Goal: Information Seeking & Learning: Learn about a topic

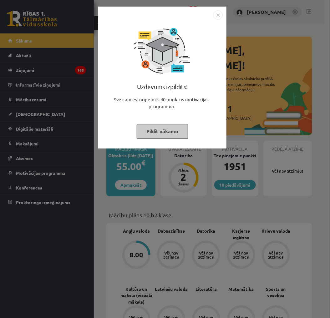
click at [221, 11] on img "Close" at bounding box center [217, 14] width 9 height 9
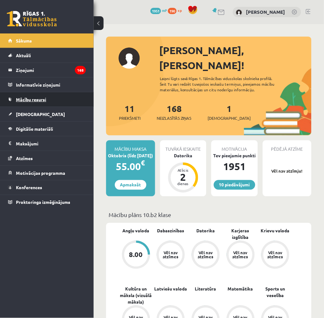
click at [36, 107] on link "Mācību resursi" at bounding box center [47, 99] width 78 height 14
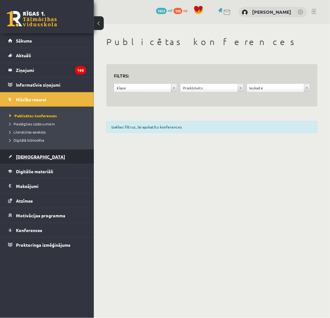
click at [30, 154] on span "[DEMOGRAPHIC_DATA]" at bounding box center [40, 157] width 49 height 6
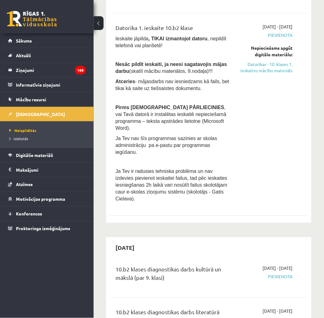
scroll to position [35, 0]
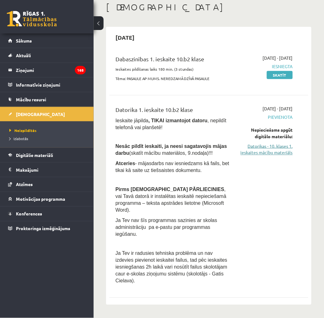
click at [260, 154] on link "Datorikas - 10. klases 1. ieskaites mācību materiāls" at bounding box center [266, 149] width 53 height 13
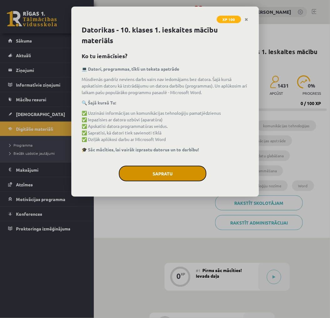
click at [164, 171] on button "Sapratu" at bounding box center [162, 174] width 87 height 16
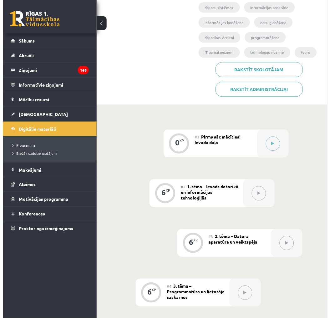
scroll to position [139, 0]
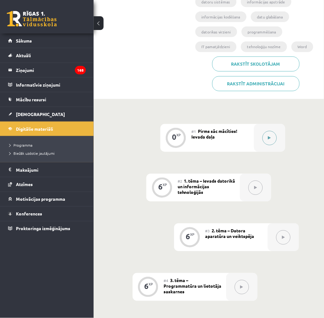
click at [269, 131] on button at bounding box center [270, 138] width 14 height 14
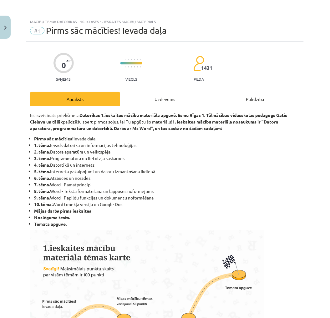
click at [190, 98] on div "Uzdevums" at bounding box center [165, 99] width 90 height 14
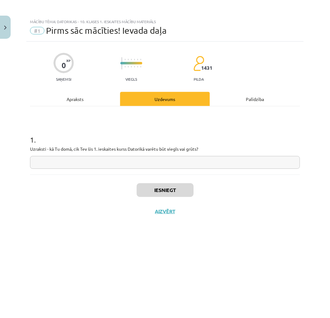
click at [164, 162] on input "text" at bounding box center [165, 162] width 270 height 13
type input "*"
click at [169, 185] on button "Iesniegt" at bounding box center [165, 190] width 57 height 14
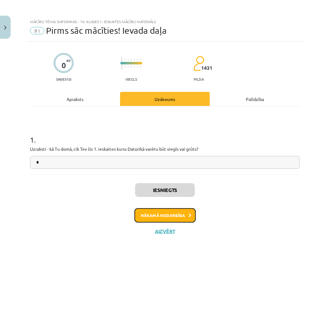
click at [170, 215] on button "Nākamā nodarbība" at bounding box center [164, 215] width 61 height 14
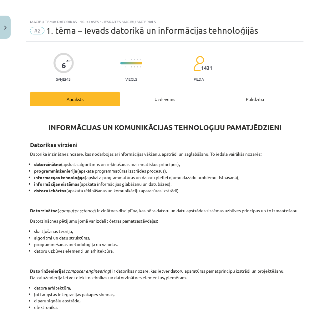
click at [151, 106] on div "INFORMĀCIJAS UN KOMUNIKĀCIJAS TEHNOLOĢIJU PAMATJĒDZIENI Datorikas virzieni Dato…" at bounding box center [165, 292] width 270 height 372
click at [155, 99] on div "Uzdevums" at bounding box center [165, 99] width 90 height 14
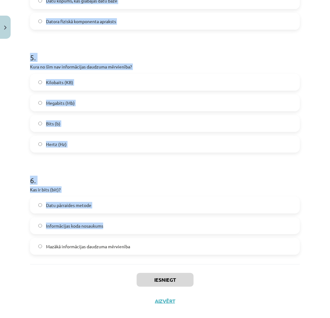
scroll to position [520, 0]
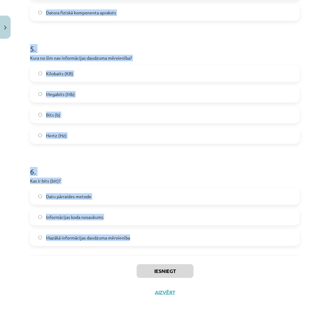
drag, startPoint x: 26, startPoint y: 120, endPoint x: 133, endPoint y: 241, distance: 161.3
copy form "1 . Datoru veido… Sistēmbloks, monitors un printeris Sistēmbloks un monitors Ko…"
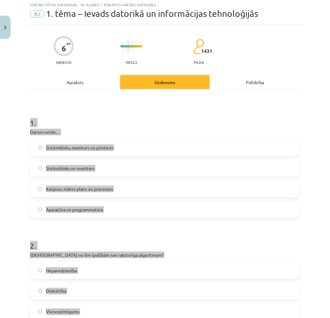
scroll to position [0, 0]
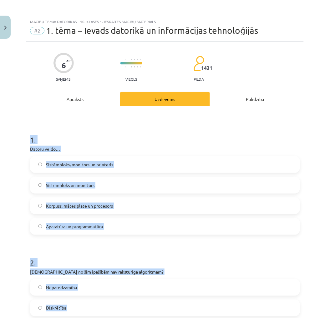
click at [306, 217] on div "Mācību tēma: Datorikas - 10. klases 1. ieskaites mācību materiāls #2 1. tēma – …" at bounding box center [165, 159] width 330 height 318
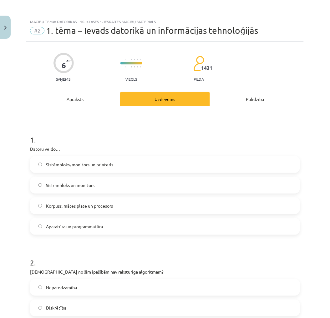
click at [78, 164] on span "Sistēmbloks, monitors un printeris" at bounding box center [79, 164] width 67 height 7
click at [64, 220] on label "Aparatūra un programmatūra" at bounding box center [165, 226] width 268 height 16
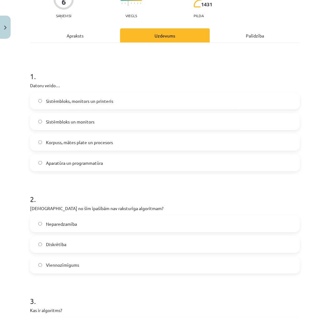
scroll to position [69, 0]
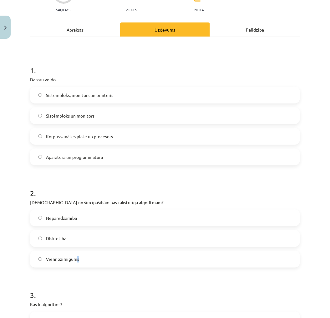
click at [77, 261] on span "Viennozīmīgums" at bounding box center [62, 259] width 33 height 7
drag, startPoint x: 77, startPoint y: 261, endPoint x: 68, endPoint y: 215, distance: 46.8
click at [68, 215] on span "Neparedzamība" at bounding box center [61, 218] width 31 height 7
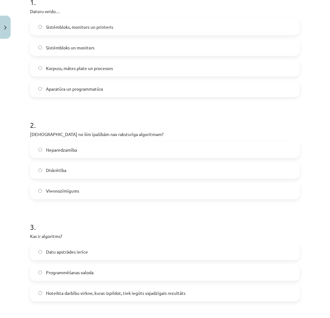
scroll to position [139, 0]
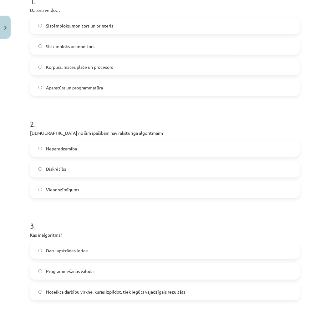
click at [72, 287] on label "Noteikta darbību virkne, kuras izpildot, tiek iegūts vajadzīgais rezultāts" at bounding box center [165, 292] width 268 height 16
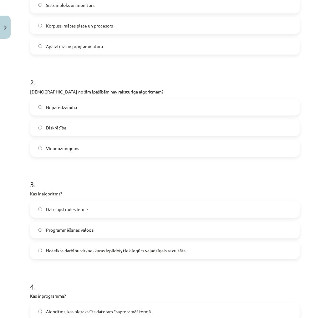
scroll to position [208, 0]
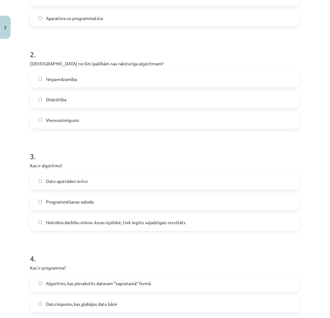
click at [85, 289] on label "Algoritms, kas pierakstīts datoram “saprotamā” formā" at bounding box center [165, 284] width 268 height 16
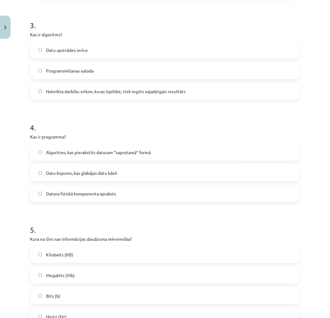
scroll to position [382, 0]
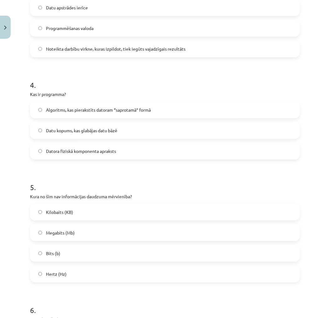
click at [92, 216] on label "Kilobaits (KB)" at bounding box center [165, 212] width 268 height 16
click at [67, 277] on label "Hertz (Hz)" at bounding box center [165, 274] width 268 height 16
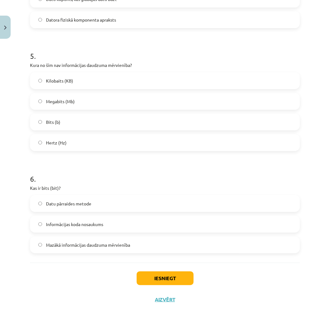
scroll to position [520, 0]
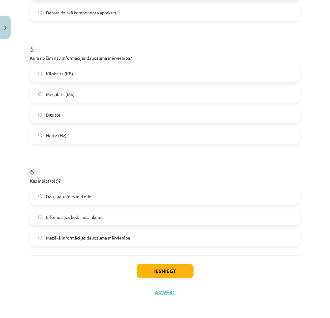
click at [80, 234] on span "Mazākā informācijas daudzuma mērvienība" at bounding box center [88, 237] width 84 height 7
click at [149, 267] on button "Iesniegt" at bounding box center [165, 271] width 57 height 14
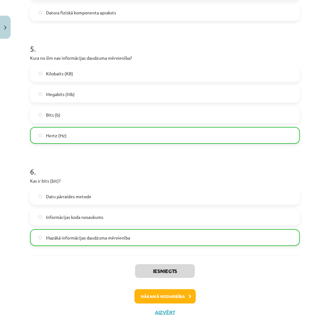
click at [249, 281] on div "Iesniegts Nākamā nodarbība Aizvērt" at bounding box center [165, 287] width 270 height 64
click at [169, 290] on button "Nākamā nodarbība" at bounding box center [164, 296] width 61 height 14
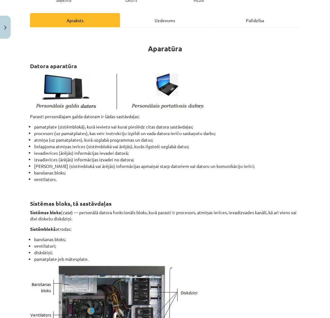
scroll to position [16, 0]
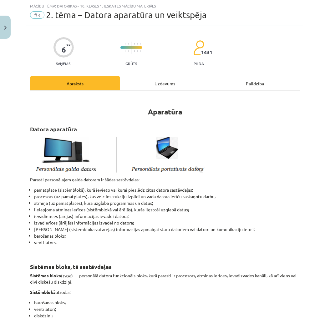
click at [258, 222] on li "izvadierīces (ārējās) informācijas izvadei no datora;" at bounding box center [167, 222] width 266 height 7
click at [164, 80] on div "Uzdevums" at bounding box center [165, 83] width 90 height 14
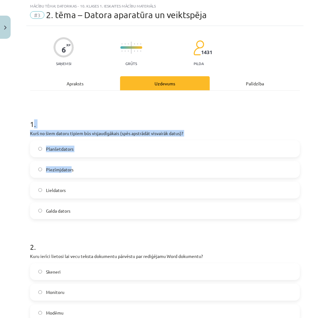
drag, startPoint x: 32, startPoint y: 121, endPoint x: 70, endPoint y: 170, distance: 61.7
click at [70, 171] on div "1 . Kurš no šiem datoru tipiem būs visjaudīgākais (spēs apstrādāt visvairāk dat…" at bounding box center [165, 164] width 270 height 110
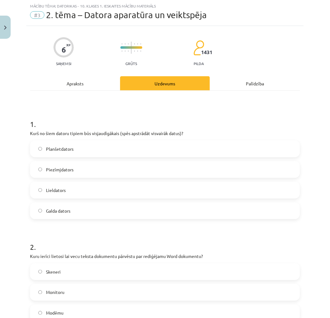
drag, startPoint x: 70, startPoint y: 170, endPoint x: 26, endPoint y: 115, distance: 70.5
click at [26, 115] on div "Mācību tēma: Datorikas - 10. klases 1. ieskaites mācību materiāls #3 2. tēma – …" at bounding box center [165, 159] width 330 height 318
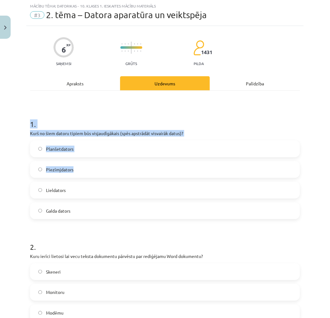
copy div "1 . Kurš no šiem datoru tipiem būs visjaudīgākais (spēs apstrādāt visvairāk dat…"
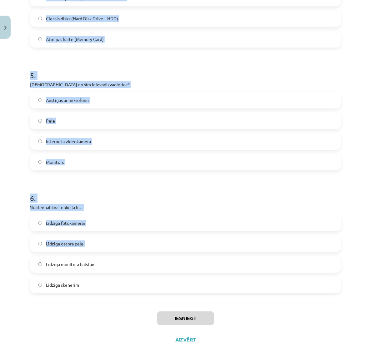
scroll to position [563, 0]
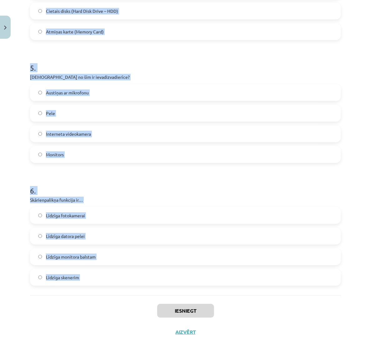
drag, startPoint x: 27, startPoint y: 118, endPoint x: 154, endPoint y: 277, distance: 203.2
copy form "1 . Kurš no šiem datoru tipiem būs visjaudīgākais (spēs apstrādāt visvairāk dat…"
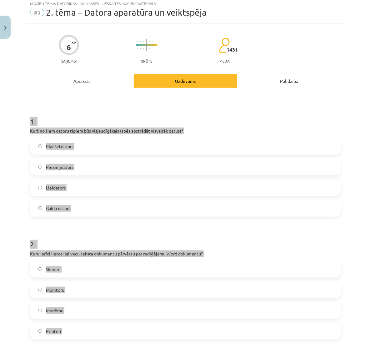
scroll to position [16, 0]
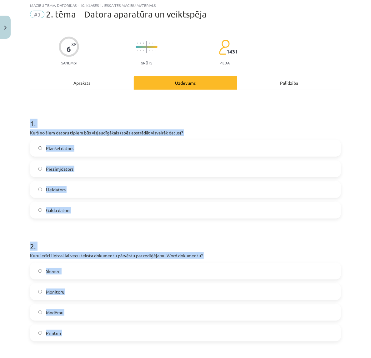
click at [294, 117] on h1 "1 ." at bounding box center [185, 117] width 311 height 19
click at [187, 126] on h1 "1 ." at bounding box center [185, 117] width 311 height 19
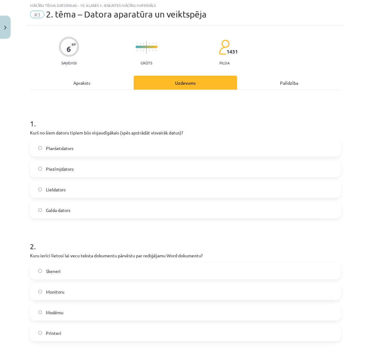
click at [70, 192] on label "Lieldators" at bounding box center [186, 190] width 310 height 16
click at [68, 271] on label "Skeneri" at bounding box center [186, 271] width 310 height 16
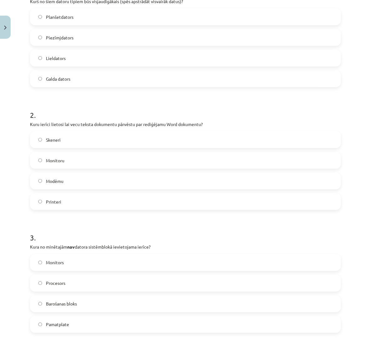
scroll to position [172, 0]
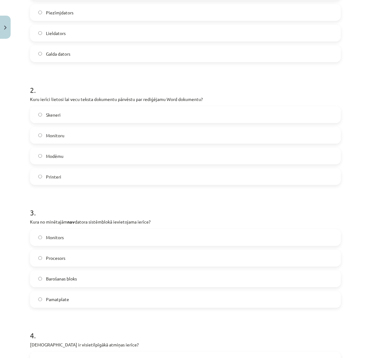
click at [70, 241] on label "Monitors" at bounding box center [186, 238] width 310 height 16
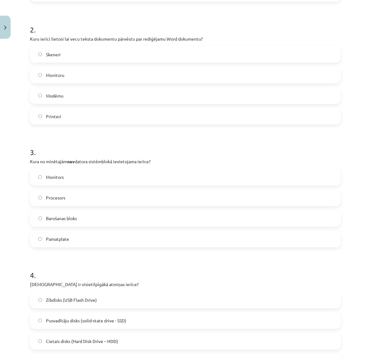
scroll to position [251, 0]
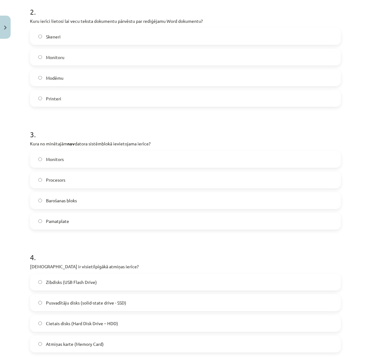
click at [82, 317] on label "Cietais disks (Hard Disk Drive – HDD)" at bounding box center [186, 324] width 310 height 16
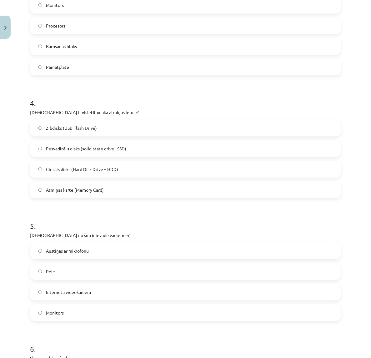
scroll to position [407, 0]
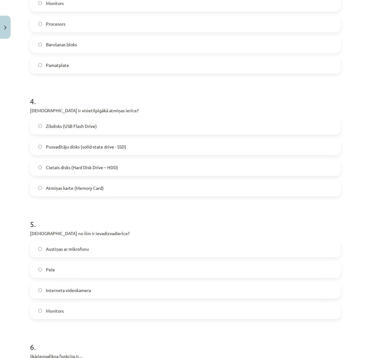
click at [85, 247] on span "Austiņas ar mikrofonu" at bounding box center [67, 249] width 43 height 7
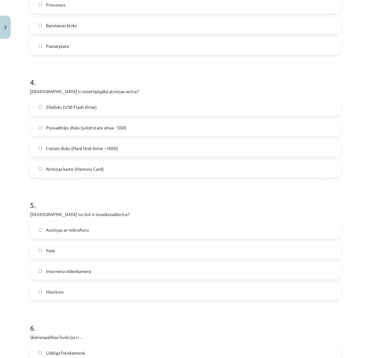
scroll to position [524, 0]
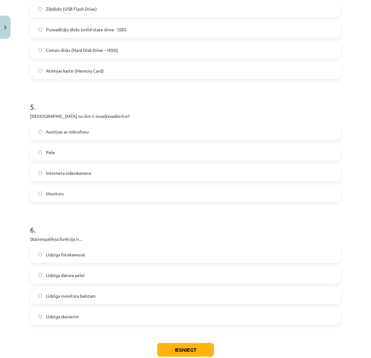
click at [90, 296] on span "Līdzīga monitora balstam" at bounding box center [71, 295] width 50 height 7
click at [113, 277] on label "Līdzīga datora pelei" at bounding box center [186, 275] width 310 height 16
click at [181, 317] on button "Iesniegt" at bounding box center [185, 350] width 57 height 14
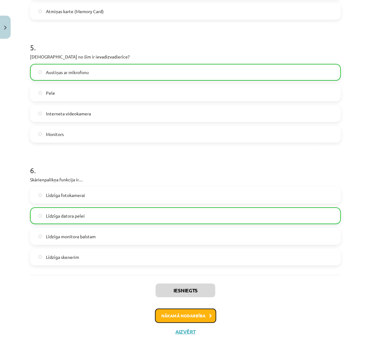
click at [194, 313] on button "Nākamā nodarbība" at bounding box center [185, 315] width 61 height 14
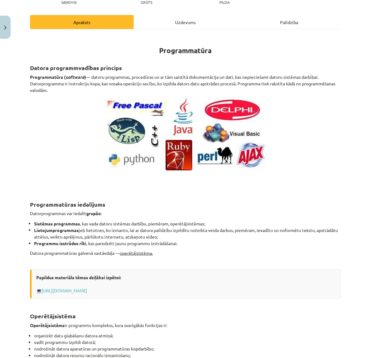
scroll to position [16, 0]
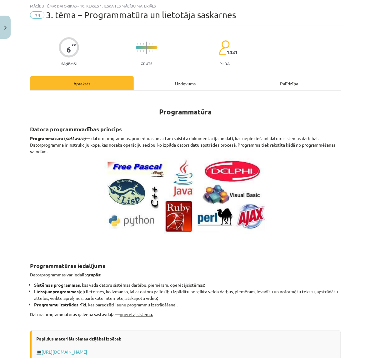
click at [158, 85] on div "Uzdevums" at bounding box center [186, 83] width 104 height 14
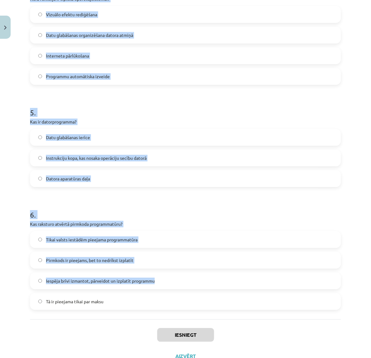
scroll to position [522, 0]
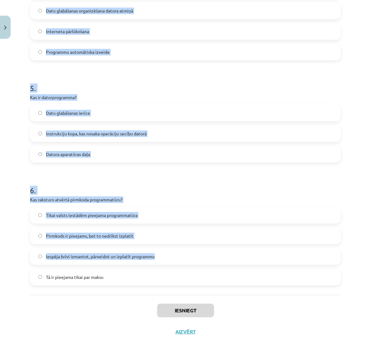
drag, startPoint x: 27, startPoint y: 120, endPoint x: 153, endPoint y: 273, distance: 198.2
copy form "1 . Kura no šīm programmām ir piemērs atvērtā pirmkoda programmatūrai? Microsof…"
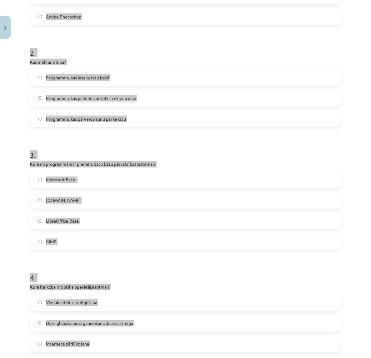
scroll to position [0, 0]
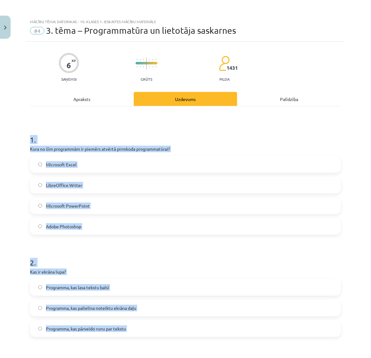
click at [62, 186] on span "LibreOffice Writer" at bounding box center [64, 185] width 36 height 7
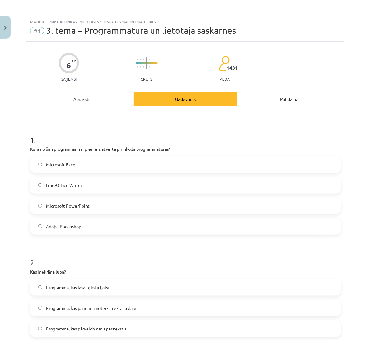
click at [83, 303] on label "Programma, kas palielina noteiktu ekrāna daļu" at bounding box center [186, 308] width 310 height 16
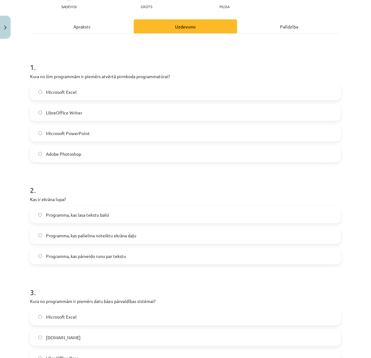
scroll to position [156, 0]
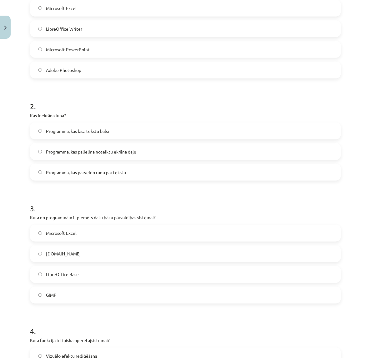
click at [69, 272] on span "LibreOffice Base" at bounding box center [62, 274] width 33 height 7
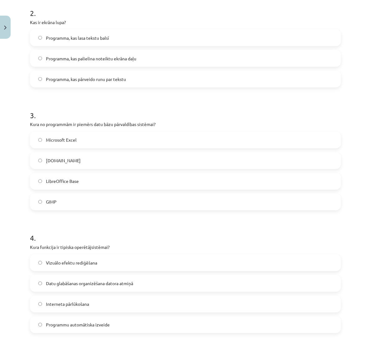
scroll to position [273, 0]
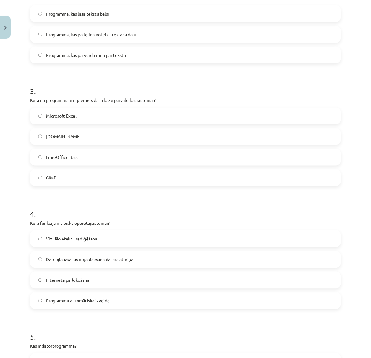
click at [74, 263] on label "Datu glabāšanas organizēšana datora atmiņā" at bounding box center [186, 260] width 310 height 16
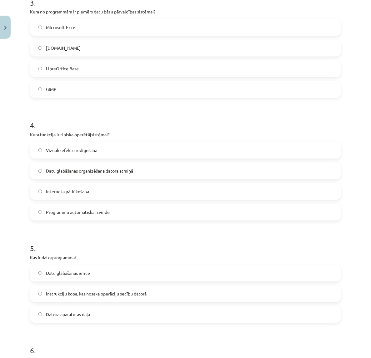
scroll to position [391, 0]
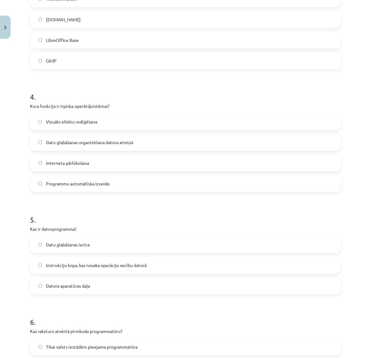
click at [64, 263] on span "Instrukciju kopa, kas nosaka operāciju secību datorā" at bounding box center [96, 265] width 101 height 7
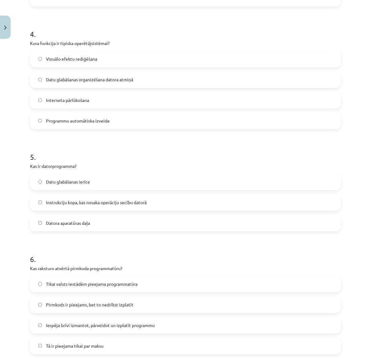
scroll to position [469, 0]
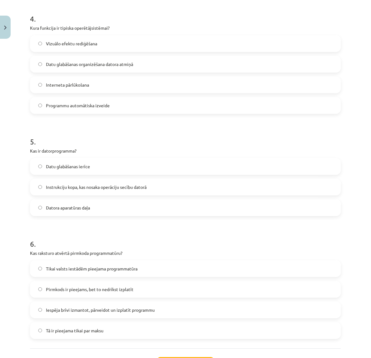
click at [68, 311] on span "Iespēja brīvi izmantot, pārveidot un izplatīt programmu" at bounding box center [100, 309] width 109 height 7
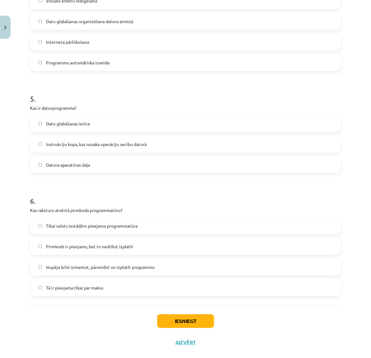
scroll to position [522, 0]
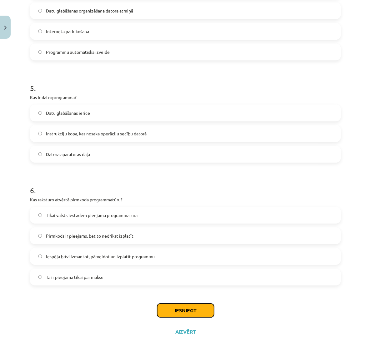
click at [192, 310] on button "Iesniegt" at bounding box center [185, 310] width 57 height 14
click at [249, 317] on div "Iesniegt Aizvērt" at bounding box center [185, 317] width 311 height 44
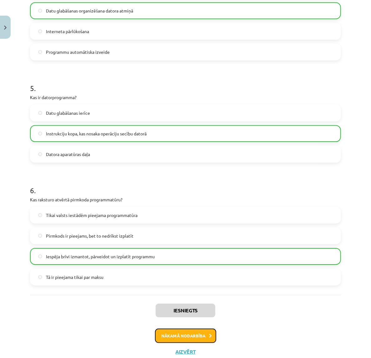
click at [193, 317] on button "Nākamā nodarbība" at bounding box center [185, 335] width 61 height 14
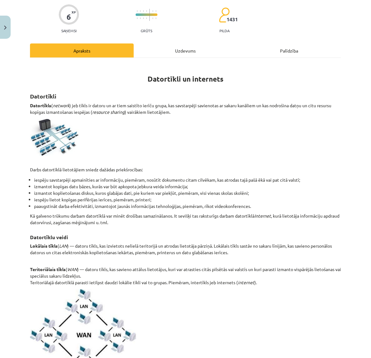
scroll to position [16, 0]
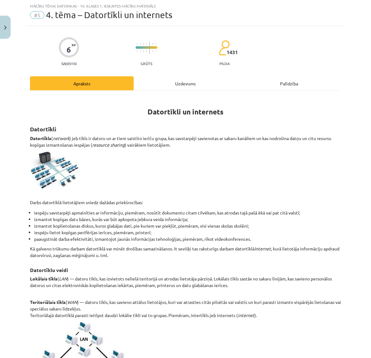
click at [175, 84] on div "Uzdevums" at bounding box center [186, 83] width 104 height 14
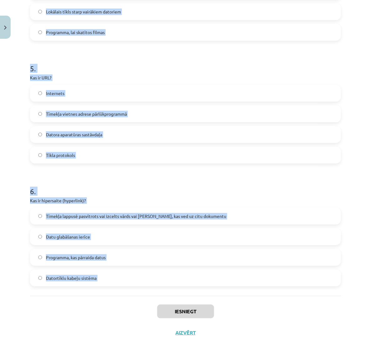
scroll to position [563, 0]
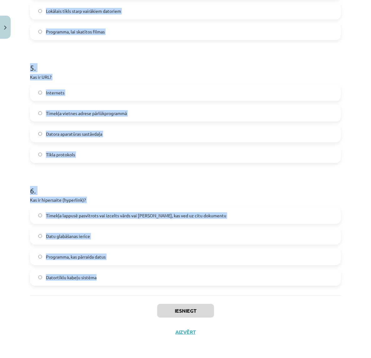
drag, startPoint x: 27, startPoint y: 124, endPoint x: 140, endPoint y: 284, distance: 195.0
drag, startPoint x: 140, startPoint y: 284, endPoint x: 83, endPoint y: 214, distance: 90.1
copy form "1 . Kas ir datortīkls? Tīmekļa vietne Datora operētājsistēma Mājas lapu uzglabā…"
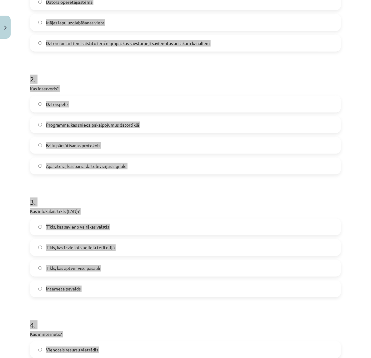
scroll to position [0, 0]
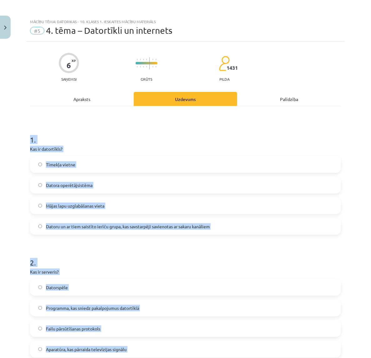
click at [62, 217] on div "Tīmekļa vietne Datora operētājsistēma Mājas lapu uzglabāšanas vieta Datoru un a…" at bounding box center [185, 195] width 311 height 79
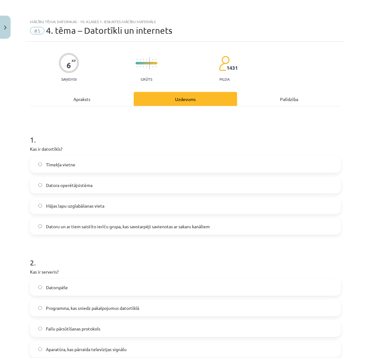
click at [75, 230] on label "Datoru un ar tiem saistīto ierīču grupa, kas savstarpēji savienotas ar sakaru k…" at bounding box center [186, 226] width 310 height 16
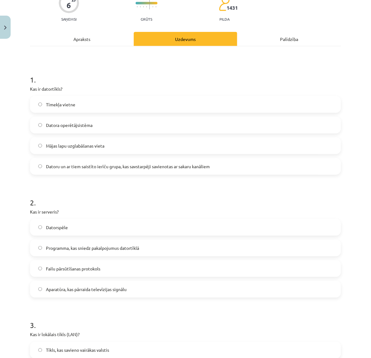
scroll to position [78, 0]
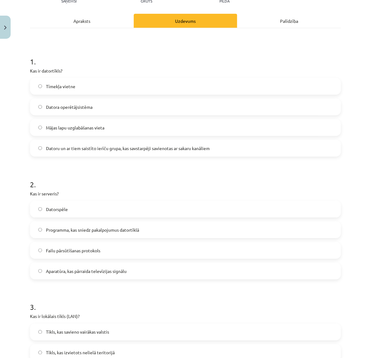
click at [70, 230] on span "Programma, kas sniedz pakalpojumus datortīklā" at bounding box center [92, 230] width 93 height 7
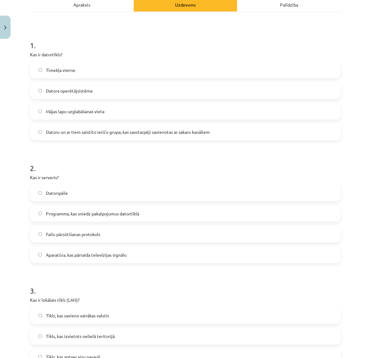
scroll to position [156, 0]
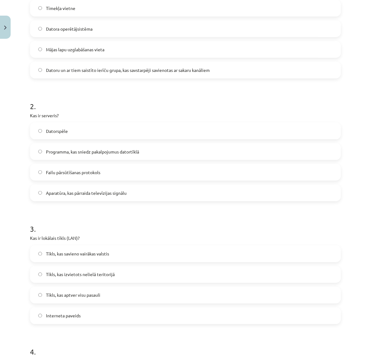
click at [66, 273] on span "Tīkls, kas izvietots nelielā teritorijā" at bounding box center [80, 274] width 69 height 7
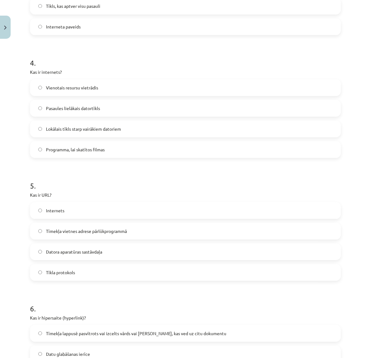
scroll to position [469, 0]
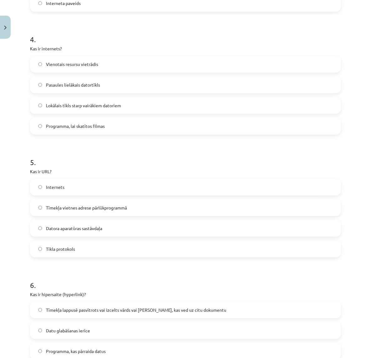
click at [63, 85] on span "Pasaules lielākais datortīkls" at bounding box center [73, 85] width 54 height 7
click at [74, 203] on label "Tīmekļa vietnes adrese pārlūkprogrammā" at bounding box center [186, 208] width 310 height 16
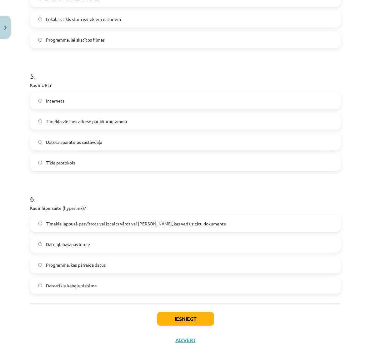
scroll to position [563, 0]
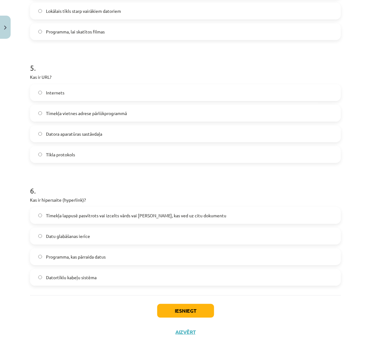
click at [86, 213] on span "Tīmekļa lappusē pasvītrots vai izcelts vārds vai [PERSON_NAME], kas ved uz citu…" at bounding box center [136, 215] width 180 height 7
click at [202, 309] on button "Iesniegt" at bounding box center [185, 311] width 57 height 14
click at [133, 237] on label "Datu glabāšanas ierīce" at bounding box center [186, 236] width 310 height 16
click at [132, 215] on span "Tīmekļa lappusē pasvītrots vai izcelts vārds vai [PERSON_NAME], kas ved uz citu…" at bounding box center [136, 215] width 180 height 7
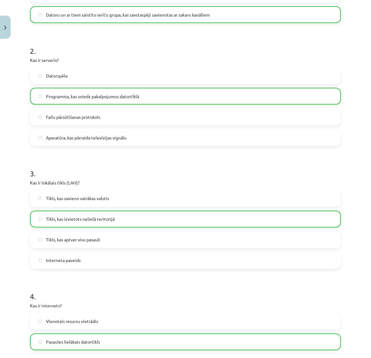
scroll to position [0, 0]
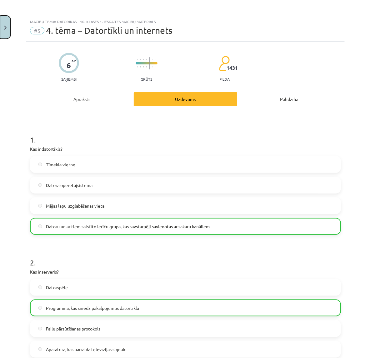
click at [6, 27] on img "Close" at bounding box center [5, 28] width 2 height 4
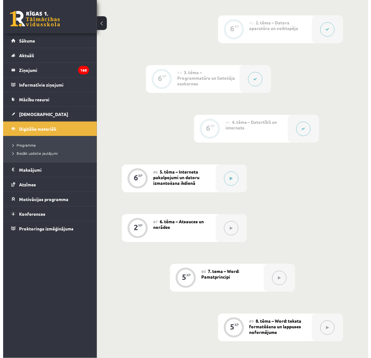
scroll to position [334, 0]
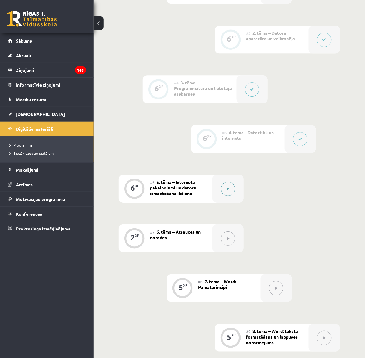
click at [229, 193] on button at bounding box center [228, 189] width 14 height 14
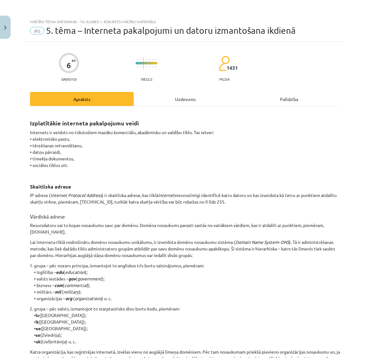
click at [187, 91] on div "6 XP Saņemsi Viegls 1431 pilda Apraksts Uzdevums Palīdzība Izplatītākie interne…" at bounding box center [185, 297] width 318 height 511
click at [182, 99] on div "Uzdevums" at bounding box center [186, 99] width 104 height 14
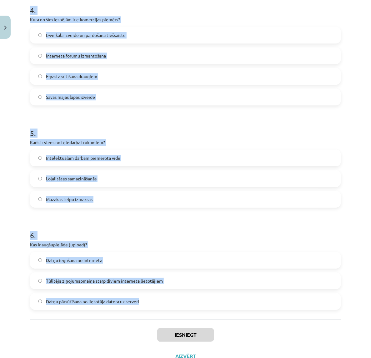
scroll to position [522, 0]
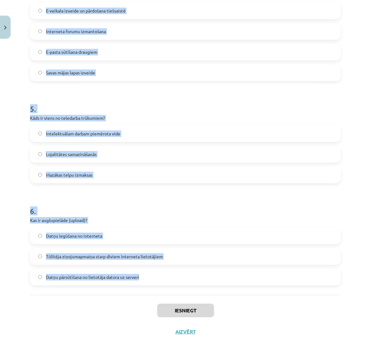
drag, startPoint x: 27, startPoint y: 123, endPoint x: 144, endPoint y: 283, distance: 198.3
copy form "1 . Kas ir WWW (World Wide Web)? Globāla hiperteksta sistēma, kas izmanto inter…"
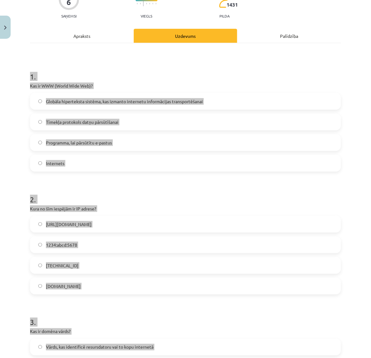
scroll to position [0, 0]
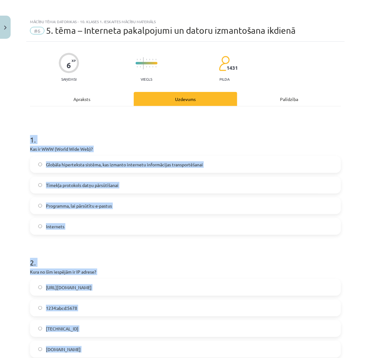
click at [87, 166] on span "Globāla hiperteksta sistēma, kas izmanto internetu informācijas transportēšanai" at bounding box center [124, 164] width 157 height 7
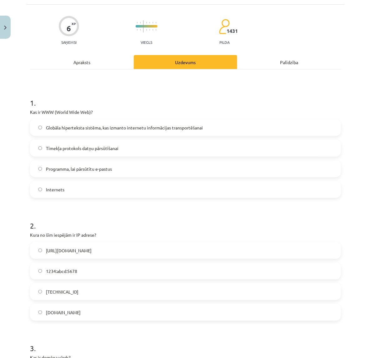
scroll to position [39, 0]
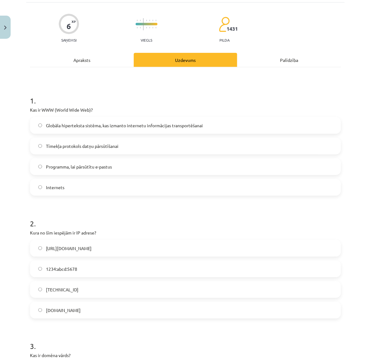
click at [72, 291] on span "[TECHNICAL_ID]" at bounding box center [62, 289] width 32 height 7
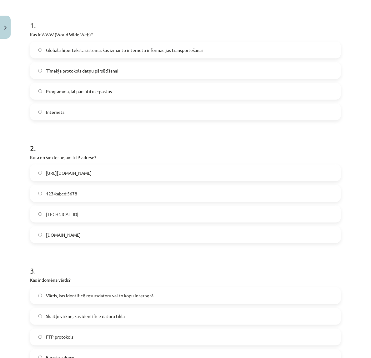
scroll to position [156, 0]
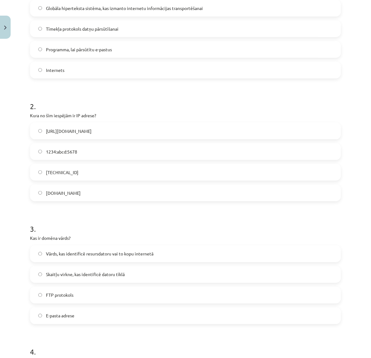
click at [73, 252] on span "Vārds, kas identificē resursdatoru vai to kopu internetā" at bounding box center [99, 254] width 107 height 7
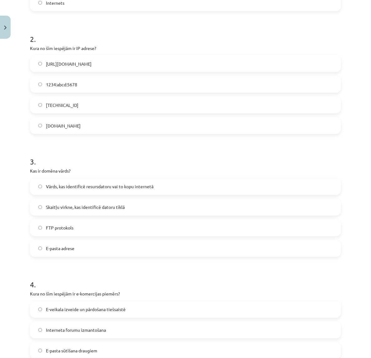
scroll to position [234, 0]
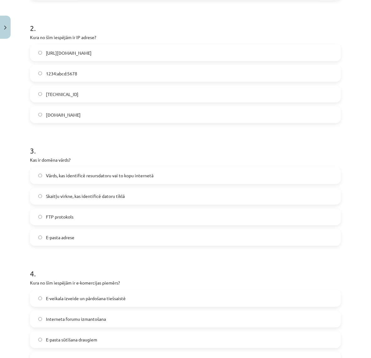
click at [80, 296] on span "E-veikala izveide un pārdošana tiešsaistē" at bounding box center [86, 298] width 80 height 7
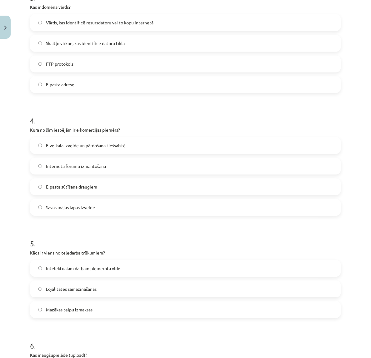
scroll to position [391, 0]
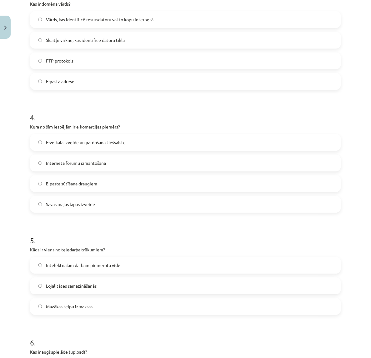
click at [85, 287] on span "Lojalitātes samazināšanās" at bounding box center [71, 285] width 51 height 7
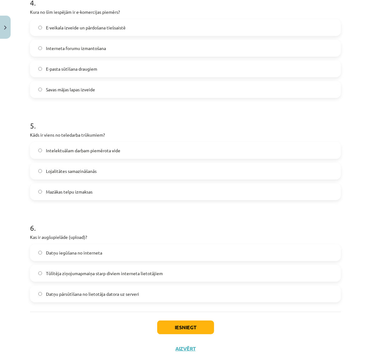
scroll to position [508, 0]
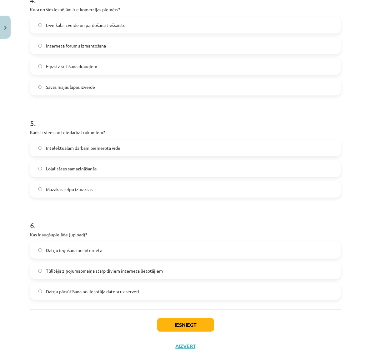
click at [86, 249] on span "Datņu iegūšana no interneta" at bounding box center [74, 250] width 56 height 7
click at [145, 290] on label "Datņu pārsūtīšana no lietotāja datora uz serveri" at bounding box center [186, 291] width 310 height 16
click at [174, 317] on button "Iesniegt" at bounding box center [185, 325] width 57 height 14
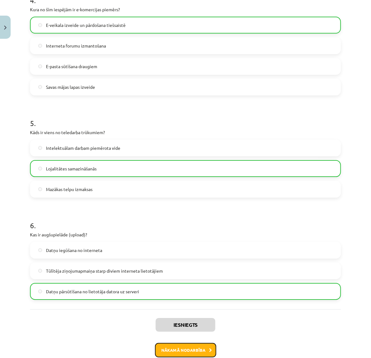
click at [194, 317] on button "Nākamā nodarbība" at bounding box center [185, 350] width 61 height 14
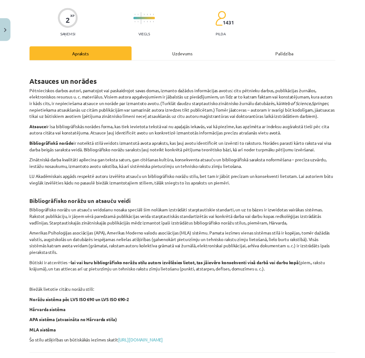
scroll to position [16, 0]
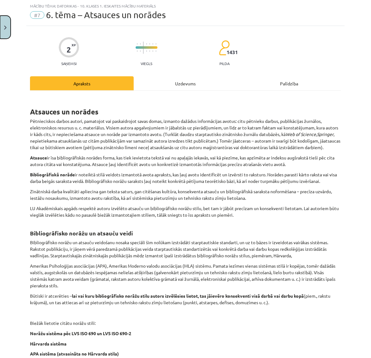
click at [10, 35] on button "Close" at bounding box center [5, 27] width 11 height 23
click at [32, 110] on div "Mācību tēma: Datorikas - 10. klases 1. ieskaites mācību materiāls #7 6. tēma – …" at bounding box center [185, 179] width 371 height 358
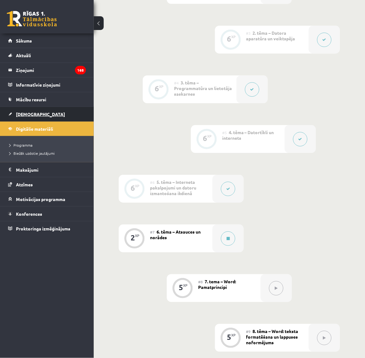
click at [33, 114] on span "[DEMOGRAPHIC_DATA]" at bounding box center [40, 114] width 49 height 6
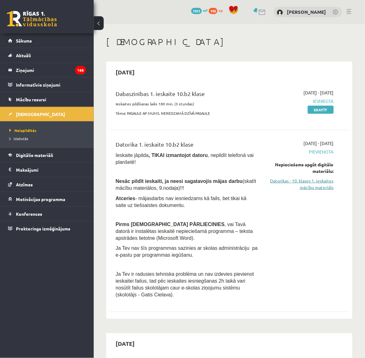
click at [319, 182] on link "Datorikas - 10. klases 1. ieskaites mācību materiāls" at bounding box center [300, 183] width 67 height 13
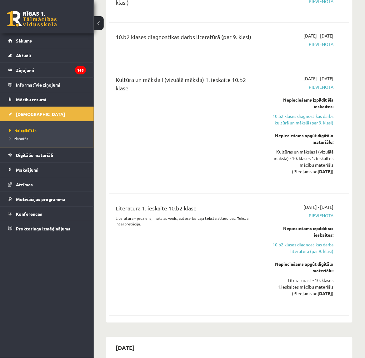
scroll to position [391, 0]
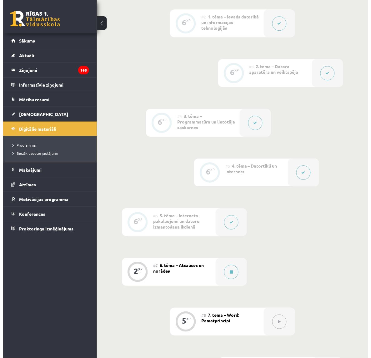
scroll to position [312, 0]
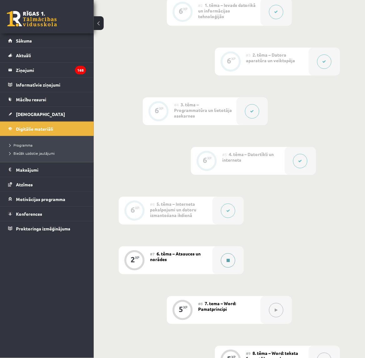
click at [227, 256] on button at bounding box center [228, 260] width 14 height 14
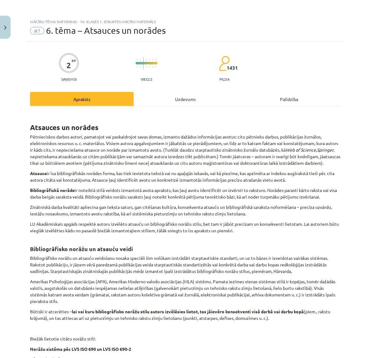
click at [210, 99] on div "Uzdevums" at bounding box center [186, 99] width 104 height 14
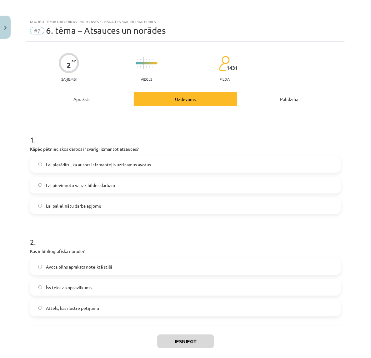
scroll to position [16, 0]
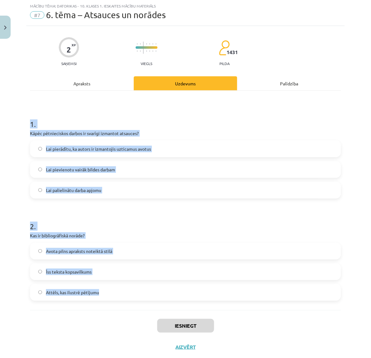
drag, startPoint x: 26, startPoint y: 121, endPoint x: 116, endPoint y: 291, distance: 192.3
click at [116, 291] on div "Mācību tēma: Datorikas - 10. klases 1. ieskaites mācību materiāls #7 6. tēma – …" at bounding box center [185, 179] width 371 height 358
copy form "1 . Kāpēc pētnieciskos darbos ir svarīgi izmantot atsauces? Lai pierādītu, ka a…"
drag, startPoint x: 206, startPoint y: 132, endPoint x: 202, endPoint y: 117, distance: 14.9
click at [206, 131] on p "Kāpēc pētnieciskos darbos ir svarīgi izmantot atsauces?" at bounding box center [185, 133] width 311 height 7
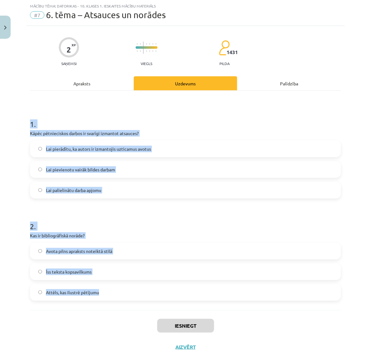
click at [202, 117] on h1 "1 ." at bounding box center [185, 118] width 311 height 19
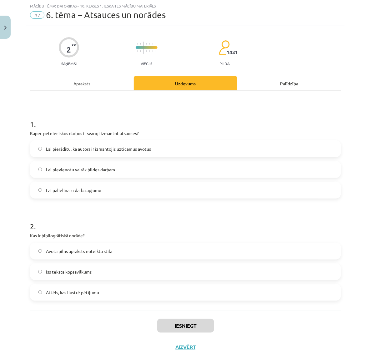
click at [119, 151] on span "Lai pierādītu, ka autors ir izmantojis uzticamus avotus" at bounding box center [98, 149] width 105 height 7
click at [91, 251] on span "Avota pilns apraksts noteiktā stilā" at bounding box center [79, 251] width 66 height 7
click at [177, 318] on div "Iesniegt Aizvērt" at bounding box center [185, 332] width 311 height 44
click at [179, 321] on button "Iesniegt" at bounding box center [185, 326] width 57 height 14
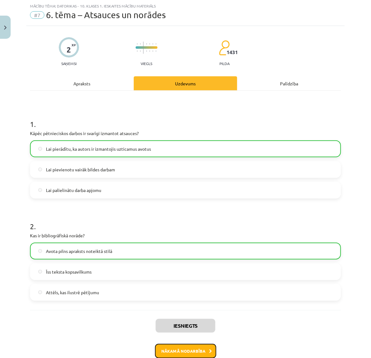
click at [172, 346] on button "Nākamā nodarbība" at bounding box center [185, 351] width 61 height 14
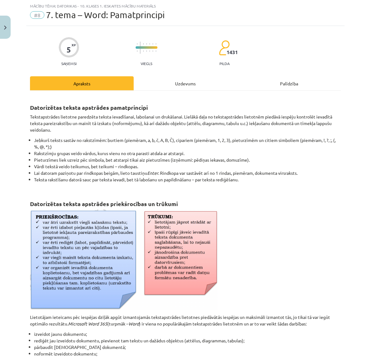
click at [312, 241] on p at bounding box center [185, 259] width 311 height 101
click at [300, 233] on p at bounding box center [185, 259] width 311 height 101
click at [188, 83] on div "Uzdevums" at bounding box center [186, 83] width 104 height 14
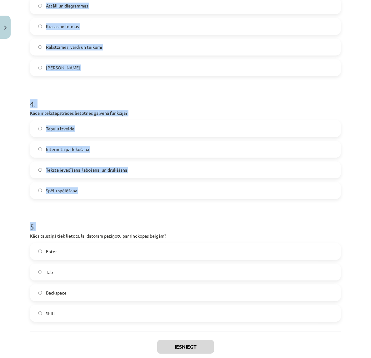
scroll to position [420, 0]
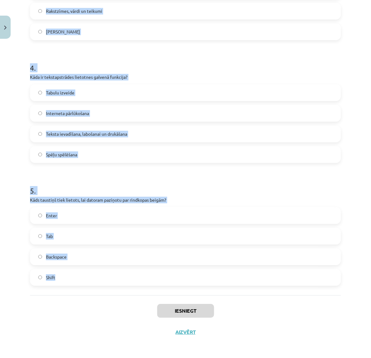
drag, startPoint x: 22, startPoint y: 119, endPoint x: 146, endPoint y: 271, distance: 196.1
click at [146, 271] on div "Mācību tēma: Datorikas - 10. klases 1. ieskaites mācību materiāls #8 7. tema – …" at bounding box center [185, 179] width 371 height 358
copy form "1 . Ko tekstapstrādes lietotnes parasti piedāvā papildus teksta ievadei? Teksta…"
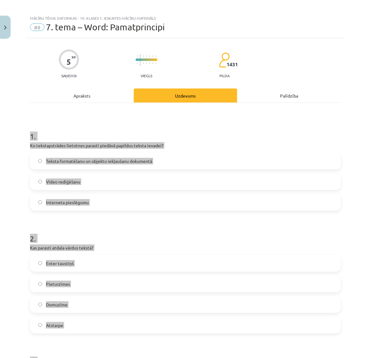
scroll to position [0, 0]
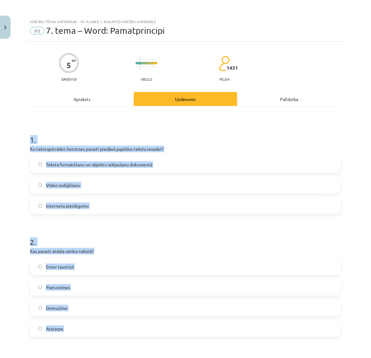
click at [245, 127] on h1 "1 ." at bounding box center [185, 133] width 311 height 19
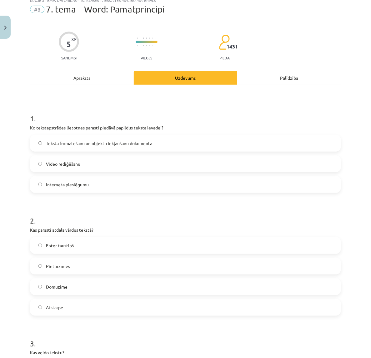
scroll to position [39, 0]
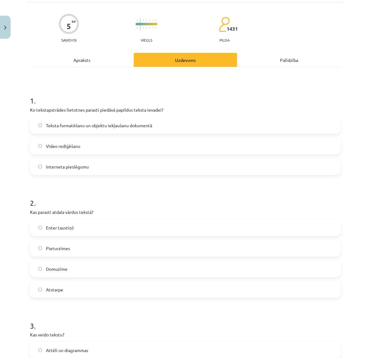
click at [52, 124] on span "Teksta formatēšanu un objektu iekļaušanu dokumentā" at bounding box center [99, 125] width 106 height 7
click at [76, 288] on label "Atstarpe" at bounding box center [186, 290] width 310 height 16
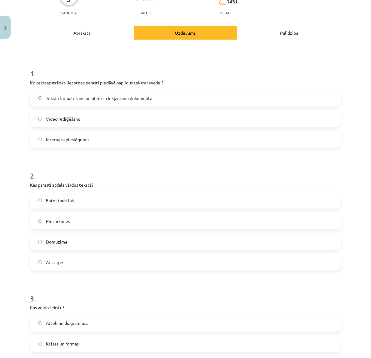
scroll to position [156, 0]
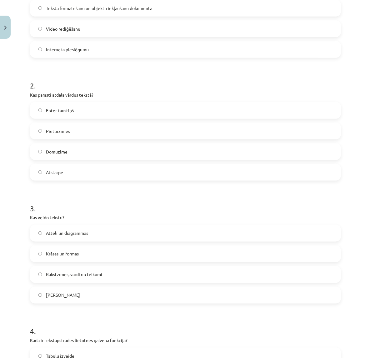
click at [85, 270] on label "Rakstzīmes, vārdi un teikumi" at bounding box center [186, 275] width 310 height 16
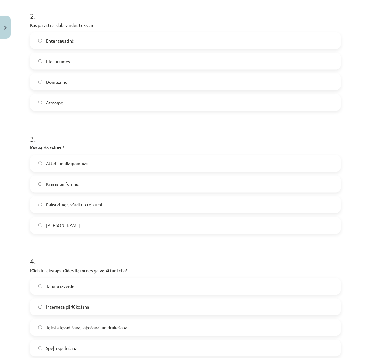
scroll to position [234, 0]
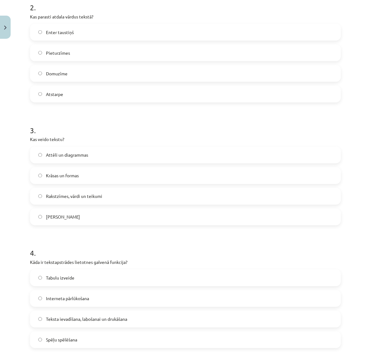
click at [72, 281] on label "Tabulu izveide" at bounding box center [186, 278] width 310 height 16
click at [69, 316] on span "Teksta ievadīšana, labošanai un drukāšana" at bounding box center [86, 319] width 81 height 7
click at [70, 319] on span "Teksta ievadīšana, labošanai un drukāšana" at bounding box center [86, 319] width 81 height 7
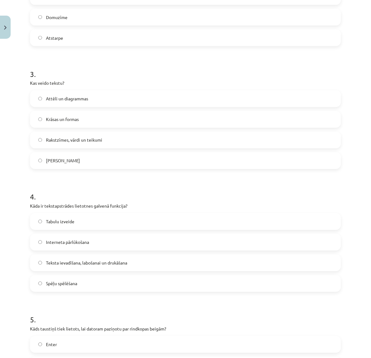
scroll to position [420, 0]
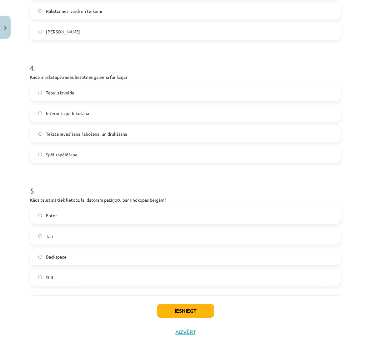
click at [73, 215] on label "Enter" at bounding box center [186, 215] width 310 height 16
click at [194, 307] on button "Iesniegt" at bounding box center [185, 311] width 57 height 14
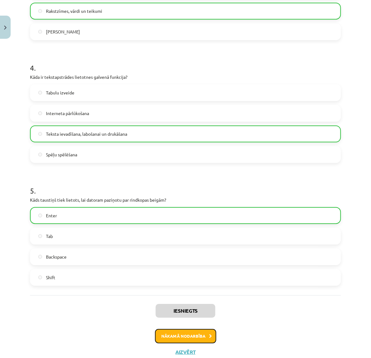
click at [194, 331] on button "Nākamā nodarbība" at bounding box center [185, 336] width 61 height 14
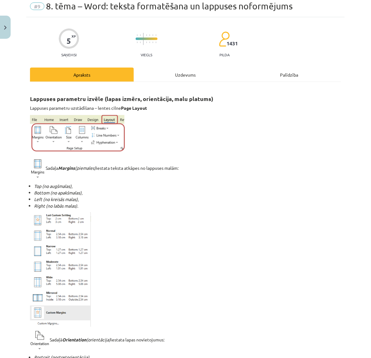
scroll to position [16, 0]
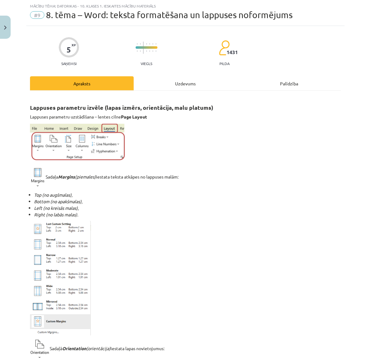
click at [166, 85] on div "Uzdevums" at bounding box center [186, 83] width 104 height 14
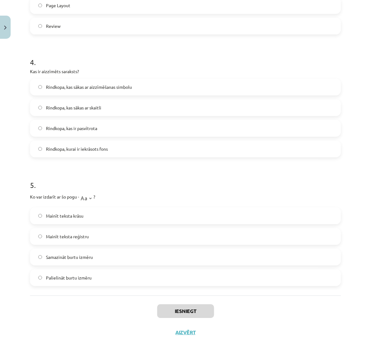
scroll to position [446, 0]
drag, startPoint x: 28, startPoint y: 119, endPoint x: 137, endPoint y: 275, distance: 189.9
copy form "1 . Kāds ir rezultāts, ja lieto "tOGGLE cASE" opciju teksta formatēšanai? Katrs…"
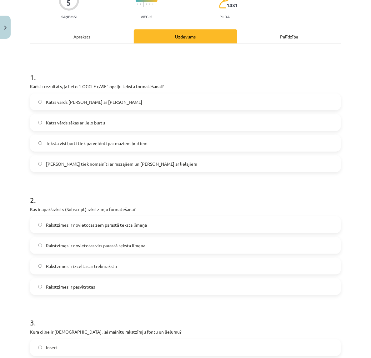
scroll to position [0, 0]
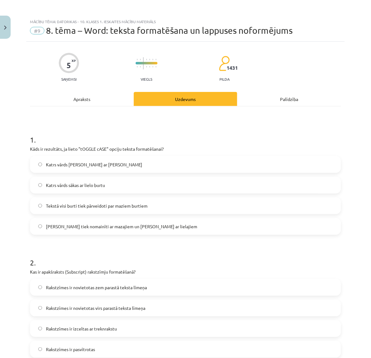
click at [221, 137] on h1 "1 ." at bounding box center [185, 133] width 311 height 19
drag, startPoint x: 125, startPoint y: 178, endPoint x: 120, endPoint y: 171, distance: 9.4
click at [125, 177] on label "Katrs vārds sākas ar lielo burtu" at bounding box center [186, 185] width 310 height 16
click at [112, 210] on label "Tekstā visi burti tiek pārveidoti par maziem burtiem" at bounding box center [186, 206] width 310 height 16
click at [109, 227] on span "Lielie burti tiek nomainīti ar mazajiem un mazie ar lielajiem" at bounding box center [121, 226] width 151 height 7
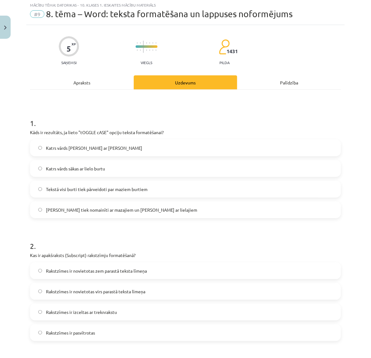
scroll to position [39, 0]
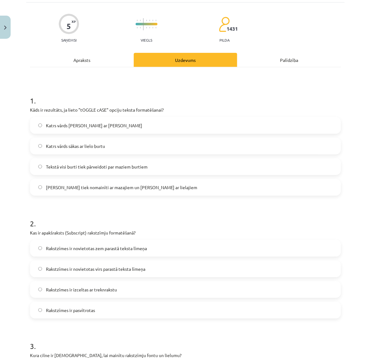
click at [96, 244] on label "Rakstzīmes ir novietotas zem parastā teksta līmeņa" at bounding box center [186, 248] width 310 height 16
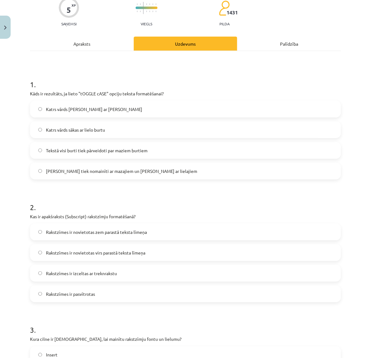
scroll to position [78, 0]
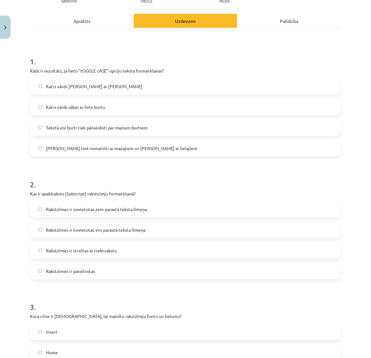
drag, startPoint x: 57, startPoint y: 354, endPoint x: 58, endPoint y: 349, distance: 5.5
click at [57, 354] on span "Home" at bounding box center [52, 352] width 12 height 7
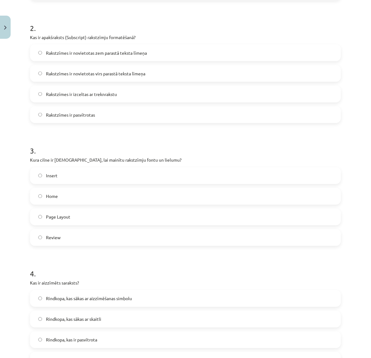
click at [77, 298] on span "Rindkopa, kas sākas ar aizzīmēšanas simbolu" at bounding box center [89, 298] width 86 height 7
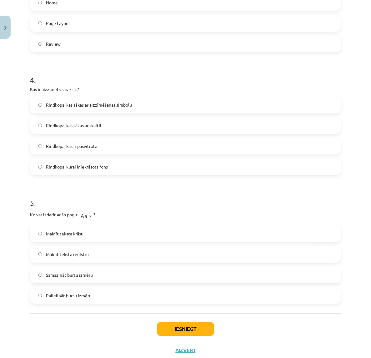
scroll to position [430, 0]
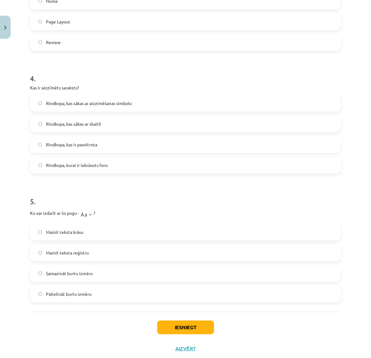
click at [97, 252] on label "Mainīt teksta reģistru" at bounding box center [186, 253] width 310 height 16
click at [179, 326] on button "Iesniegt" at bounding box center [185, 327] width 57 height 14
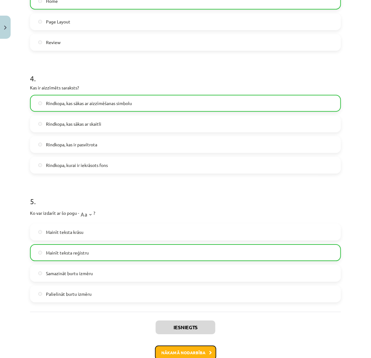
click at [195, 351] on button "Nākamā nodarbība" at bounding box center [185, 352] width 61 height 14
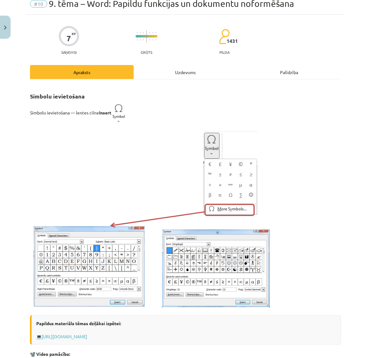
scroll to position [16, 0]
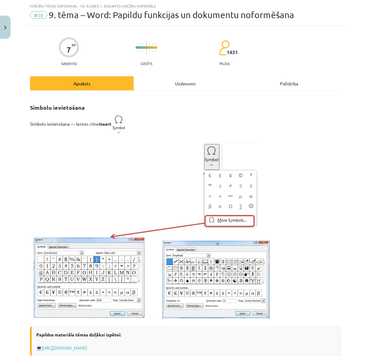
click at [174, 78] on div "Uzdevums" at bounding box center [186, 83] width 104 height 14
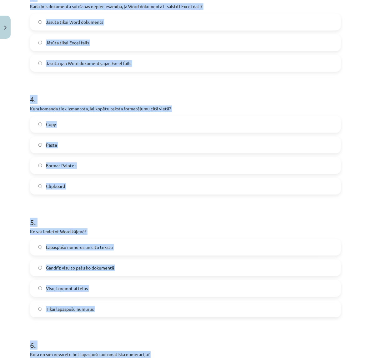
scroll to position [645, 0]
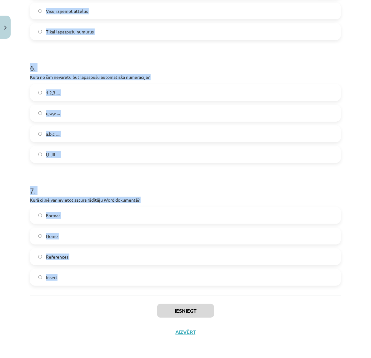
drag, startPoint x: 30, startPoint y: 124, endPoint x: 148, endPoint y: 291, distance: 205.0
copy form "1 . Kas notiek, ja Word dokumentā dzēšat vēres numuru pamattekstā? Nekas nenoti…"
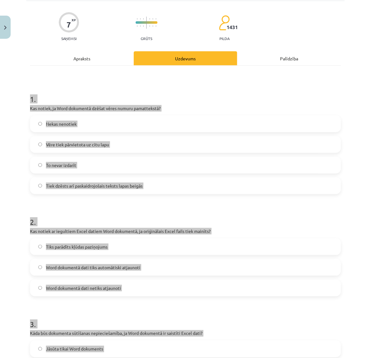
scroll to position [0, 0]
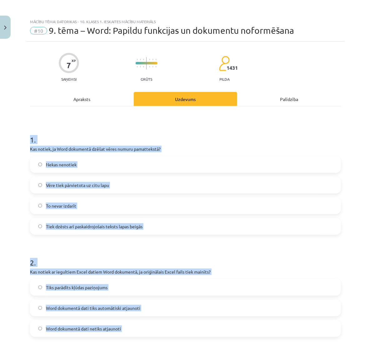
click at [86, 171] on label "Nekas nenotiek" at bounding box center [186, 165] width 310 height 16
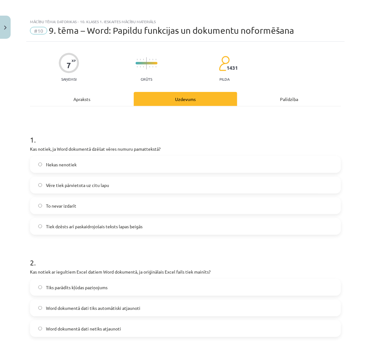
click at [88, 191] on label "Vēre tiek pārvietota uz citu lapu" at bounding box center [186, 185] width 310 height 16
click at [89, 216] on div "Nekas nenotiek Vēre tiek pārvietota uz citu lapu To nevar izdarīt Tiek dzēsts a…" at bounding box center [185, 195] width 311 height 79
click at [89, 220] on label "Tiek dzēsts arī paskaidrojošais teksts lapas beigās" at bounding box center [186, 226] width 310 height 16
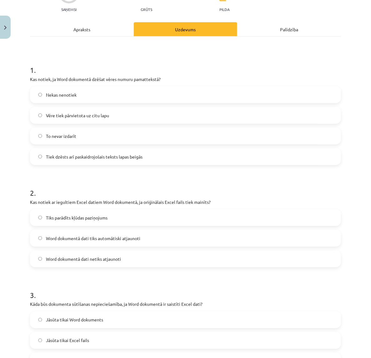
scroll to position [78, 0]
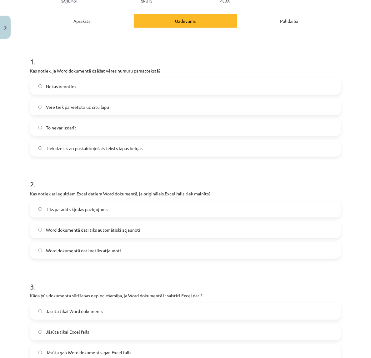
click at [74, 229] on span "Word dokumentā dati tiks automātiski atjaunoti" at bounding box center [93, 230] width 94 height 7
click at [143, 248] on label "Word dokumentā dati netiks atjaunoti" at bounding box center [186, 250] width 310 height 16
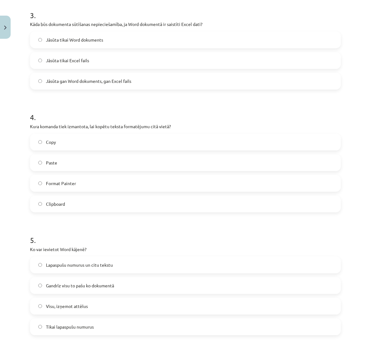
scroll to position [351, 0]
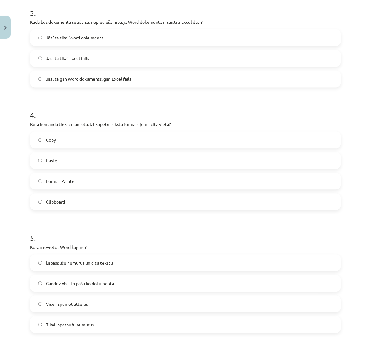
click at [69, 83] on label "Jāsūta gan Word dokuments, gan Excel fails" at bounding box center [186, 79] width 310 height 16
click at [91, 35] on span "Jāsūta tikai Word dokuments" at bounding box center [74, 38] width 57 height 7
click at [119, 77] on span "Jāsūta gan Word dokuments, gan Excel fails" at bounding box center [88, 79] width 85 height 7
click at [89, 182] on label "Format Painter" at bounding box center [186, 181] width 310 height 16
click at [80, 259] on label "Lapaspušu numurus un citu tekstu" at bounding box center [186, 263] width 310 height 16
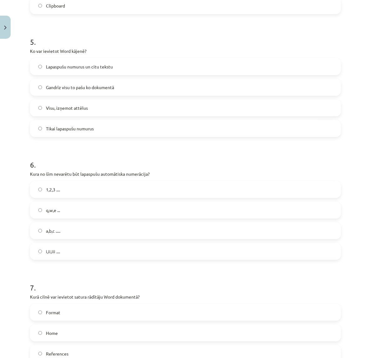
scroll to position [586, 0]
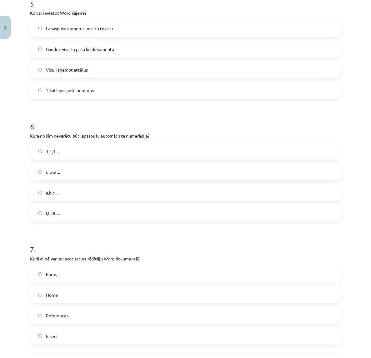
click at [69, 174] on label "q,w,e ..." at bounding box center [186, 172] width 310 height 16
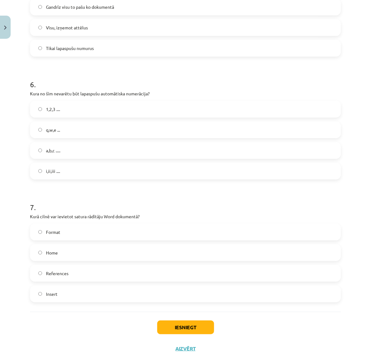
scroll to position [645, 0]
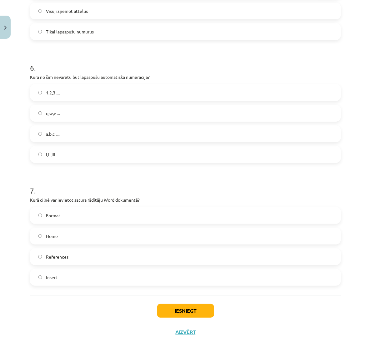
click at [74, 255] on label "References" at bounding box center [186, 257] width 310 height 16
click at [170, 305] on button "Iesniegt" at bounding box center [185, 311] width 57 height 14
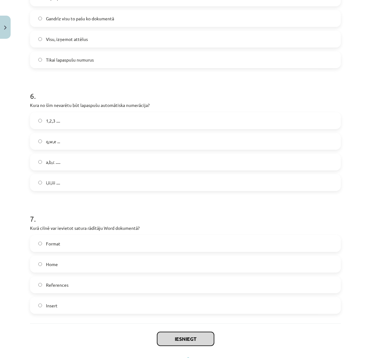
scroll to position [527, 0]
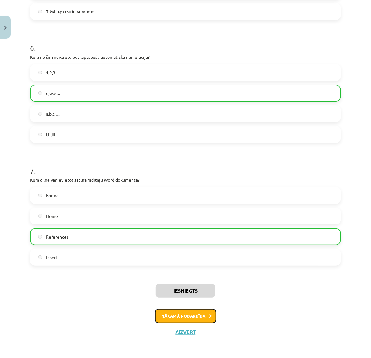
click at [198, 313] on button "Nākamā nodarbība" at bounding box center [185, 316] width 61 height 14
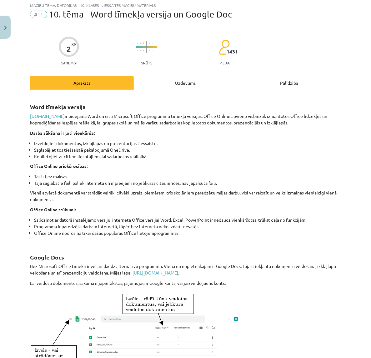
scroll to position [16, 0]
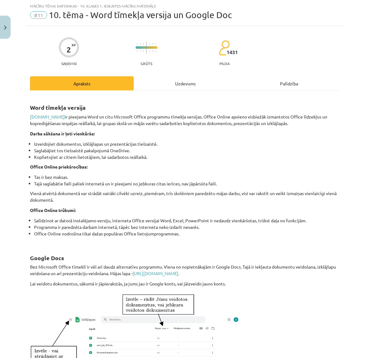
click at [165, 84] on div "Uzdevums" at bounding box center [186, 83] width 104 height 14
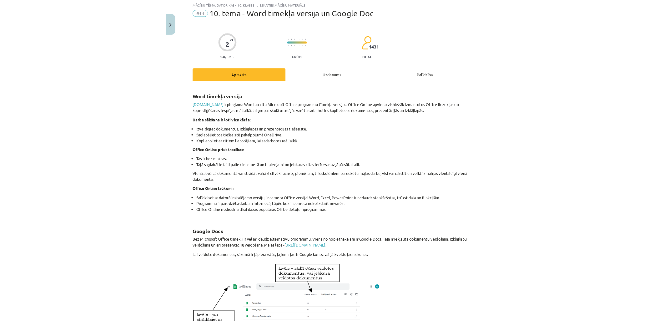
scroll to position [0, 0]
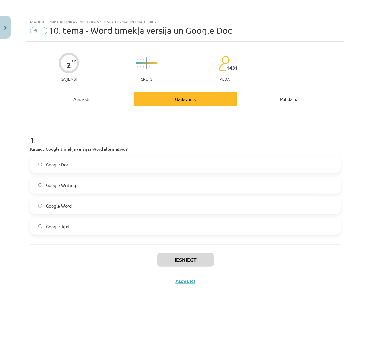
click at [67, 179] on label "Google Writing" at bounding box center [186, 185] width 310 height 16
click at [70, 207] on span "Google Word" at bounding box center [59, 205] width 26 height 7
click at [77, 187] on label "Google Writing" at bounding box center [186, 185] width 310 height 16
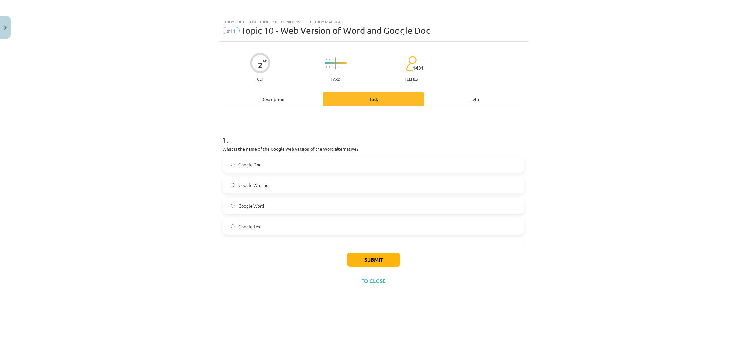
click at [291, 154] on div "1 . What is the name of the Google web version of the Word alternative? Google …" at bounding box center [373, 179] width 302 height 110
click at [300, 142] on h1 "1 ." at bounding box center [373, 133] width 302 height 19
click at [330, 160] on label "Документы Google" at bounding box center [373, 165] width 301 height 16
click at [285, 208] on label "Гугл Ворд" at bounding box center [373, 206] width 301 height 16
click at [371, 256] on button "Отправить" at bounding box center [373, 260] width 65 height 14
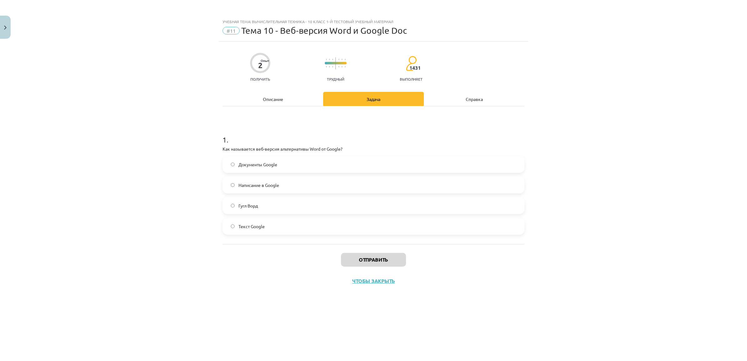
click at [287, 166] on label "Документы Google" at bounding box center [373, 165] width 301 height 16
click at [277, 177] on label "Написание в Google" at bounding box center [373, 185] width 301 height 16
click at [281, 185] on label "Написание в Google" at bounding box center [373, 185] width 301 height 16
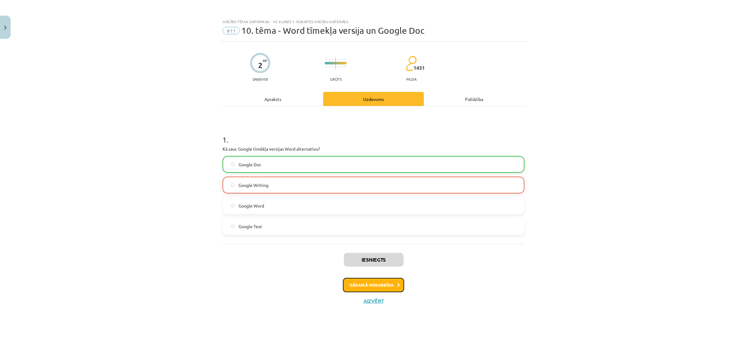
click at [366, 282] on button "Nākamā nodarbība" at bounding box center [373, 285] width 61 height 14
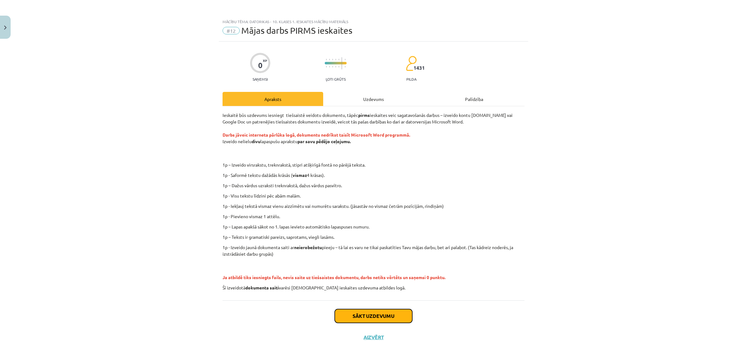
click at [371, 315] on button "Sākt uzdevumu" at bounding box center [373, 316] width 77 height 14
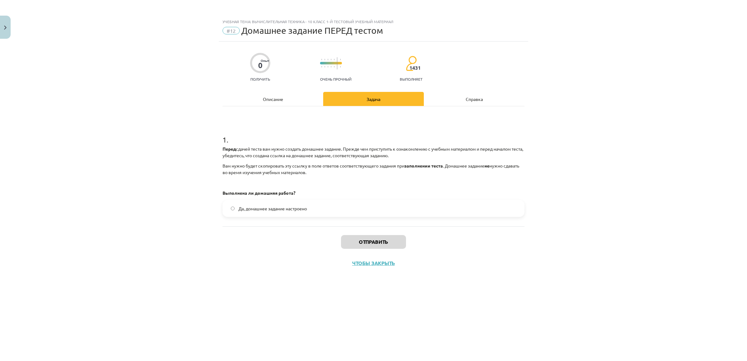
click at [280, 100] on div "Описание" at bounding box center [272, 99] width 101 height 14
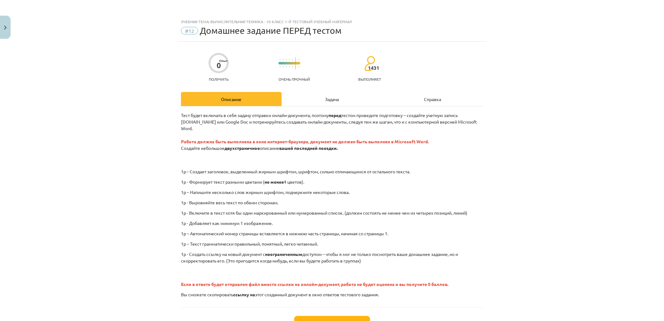
click at [371, 152] on div "Учебная тема: Вычислительная техника - 10 класс 1-й тестовый учебный материал #…" at bounding box center [332, 160] width 664 height 321
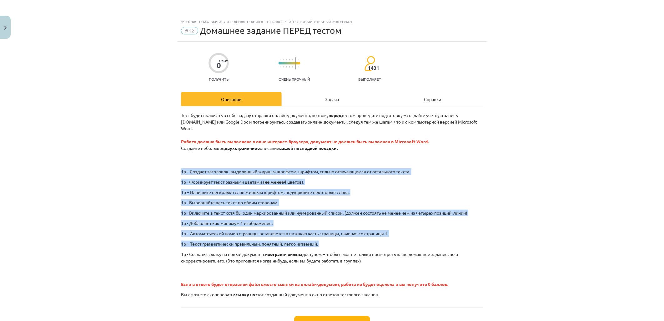
drag, startPoint x: 182, startPoint y: 247, endPoint x: 176, endPoint y: 161, distance: 86.1
click at [177, 161] on div "0 Опыт Получить Очень прочный 1431 Выполняет Описание Задача Справка Тест будет…" at bounding box center [331, 198] width 309 height 313
copy div "1p – Создает заголовок, выделенный жирным шрифтом, шрифтом, сильно отличающимся…"
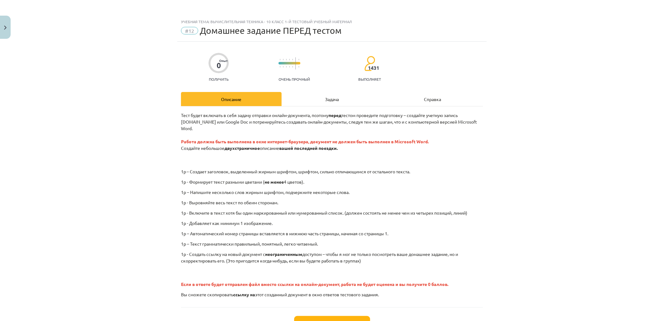
drag, startPoint x: 194, startPoint y: 267, endPoint x: 431, endPoint y: 263, distance: 236.9
click at [371, 267] on p "Если в ответе будет отправлен файл вместо ссылки на онлайн-документ, работа не …" at bounding box center [332, 277] width 302 height 20
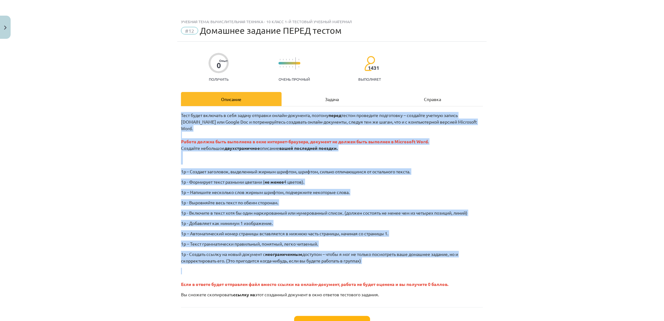
drag, startPoint x: 177, startPoint y: 114, endPoint x: 405, endPoint y: 260, distance: 270.3
click at [371, 260] on div "0 Опыт Получить Очень прочный 1431 Выполняет Описание Задача Справка Тест будет…" at bounding box center [331, 198] width 309 height 313
click at [371, 260] on div "Тест будет включать в себя задачу отправки онлайн-документа, поэтому перед тест…" at bounding box center [332, 205] width 302 height 186
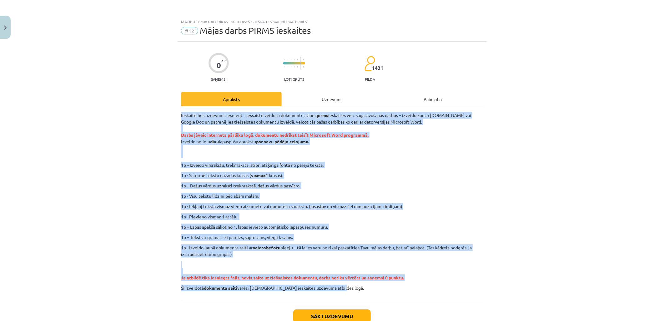
drag, startPoint x: 175, startPoint y: 112, endPoint x: 376, endPoint y: 286, distance: 265.6
click at [371, 286] on div "0 XP Saņemsi Ļoti grūts 1431 pilda Apraksts Uzdevums Palīdzība Ieskaitē būs uzd…" at bounding box center [331, 195] width 309 height 306
copy div "Ieskaitē būs uzdevums iesniegt tiešsaistē veidotu dokumentu, tāpēc pirms ieskai…"
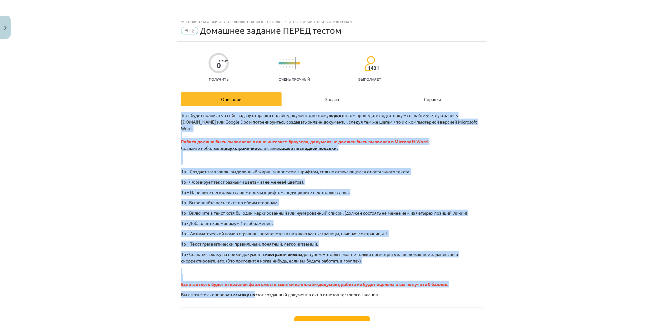
click at [371, 175] on div "Учебная тема: Вычислительная техника - 10 класс 1-й тестовый учебный материал #…" at bounding box center [332, 160] width 664 height 321
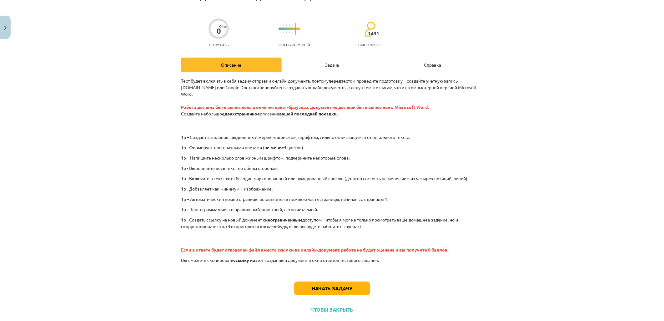
scroll to position [42, 0]
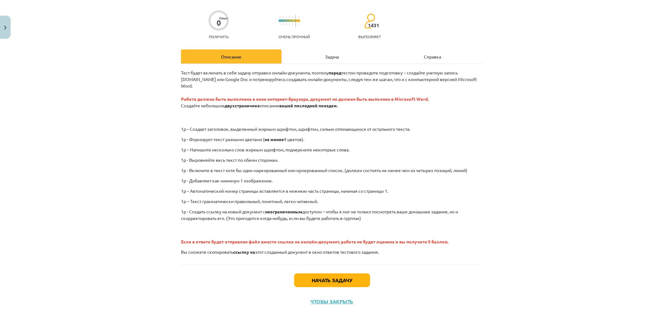
click at [371, 67] on div "0 Опыт Получить Очень прочный 1431 Выполняет Описание Задача Справка Тест будет…" at bounding box center [331, 155] width 309 height 313
click at [371, 148] on div "Учебная тема: Вычислительная техника - 10 класс 1-й тестовый учебный материал #…" at bounding box center [332, 160] width 664 height 321
drag, startPoint x: 554, startPoint y: 218, endPoint x: 536, endPoint y: 126, distance: 94.2
click at [371, 217] on div "Учебная тема: Вычислительная техника - 10 класс 1-й тестовый учебный материал #…" at bounding box center [332, 160] width 664 height 321
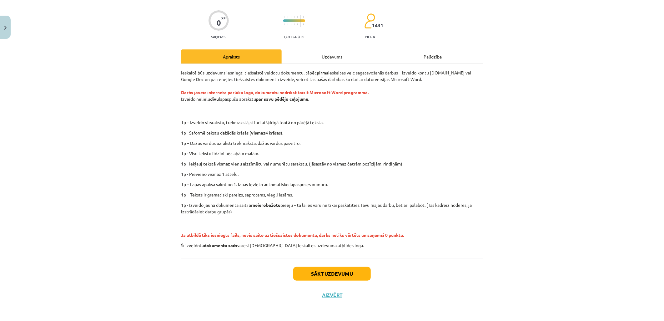
click at [371, 143] on div "Mācību tēma: Datorikas - 10. klases 1. ieskaites mācību materiāls #12 Mājas dar…" at bounding box center [332, 160] width 664 height 321
